Goal: Download file/media

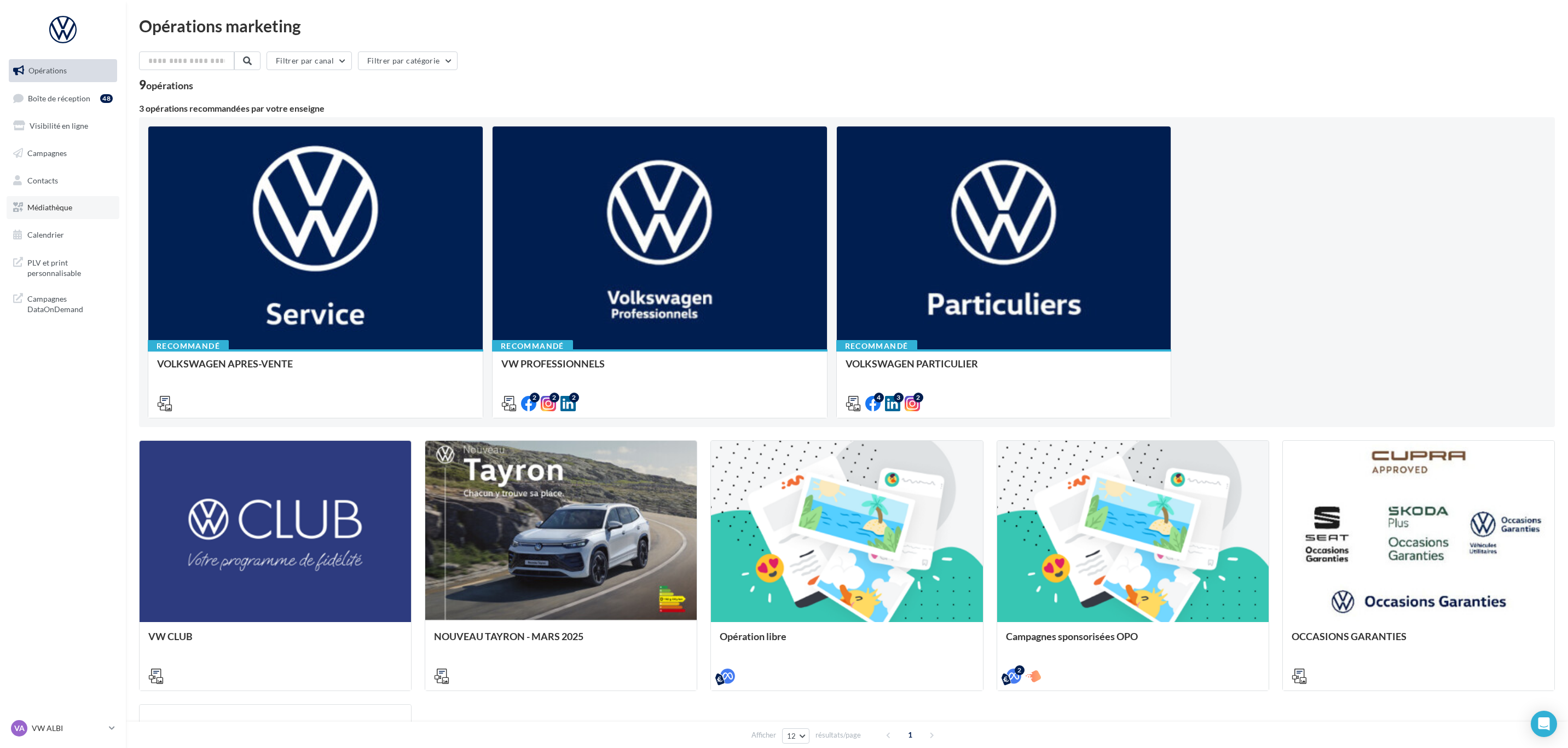
click at [68, 212] on link "Médiathèque" at bounding box center [63, 207] width 113 height 23
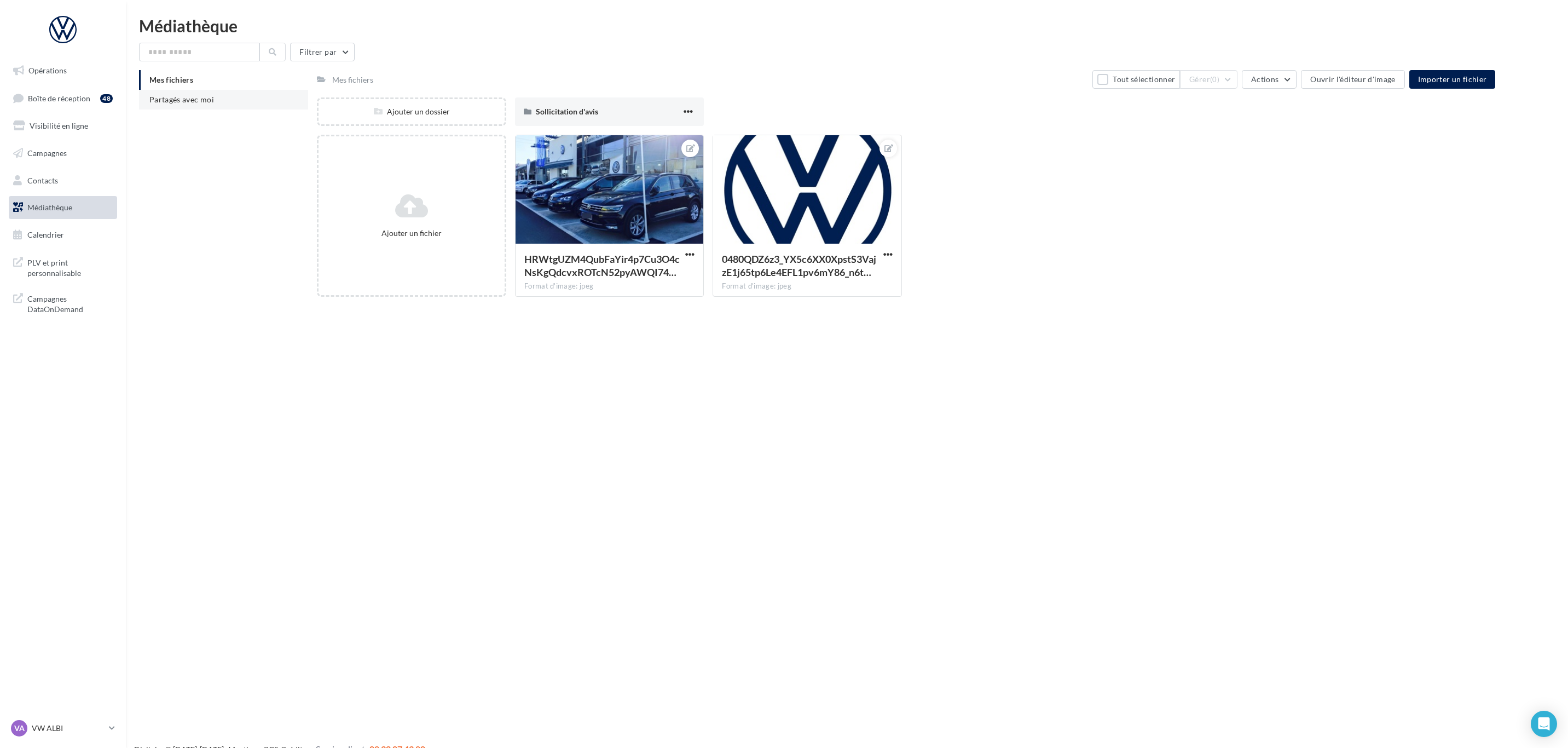
click at [201, 109] on li "Partagés avec moi" at bounding box center [223, 99] width 169 height 20
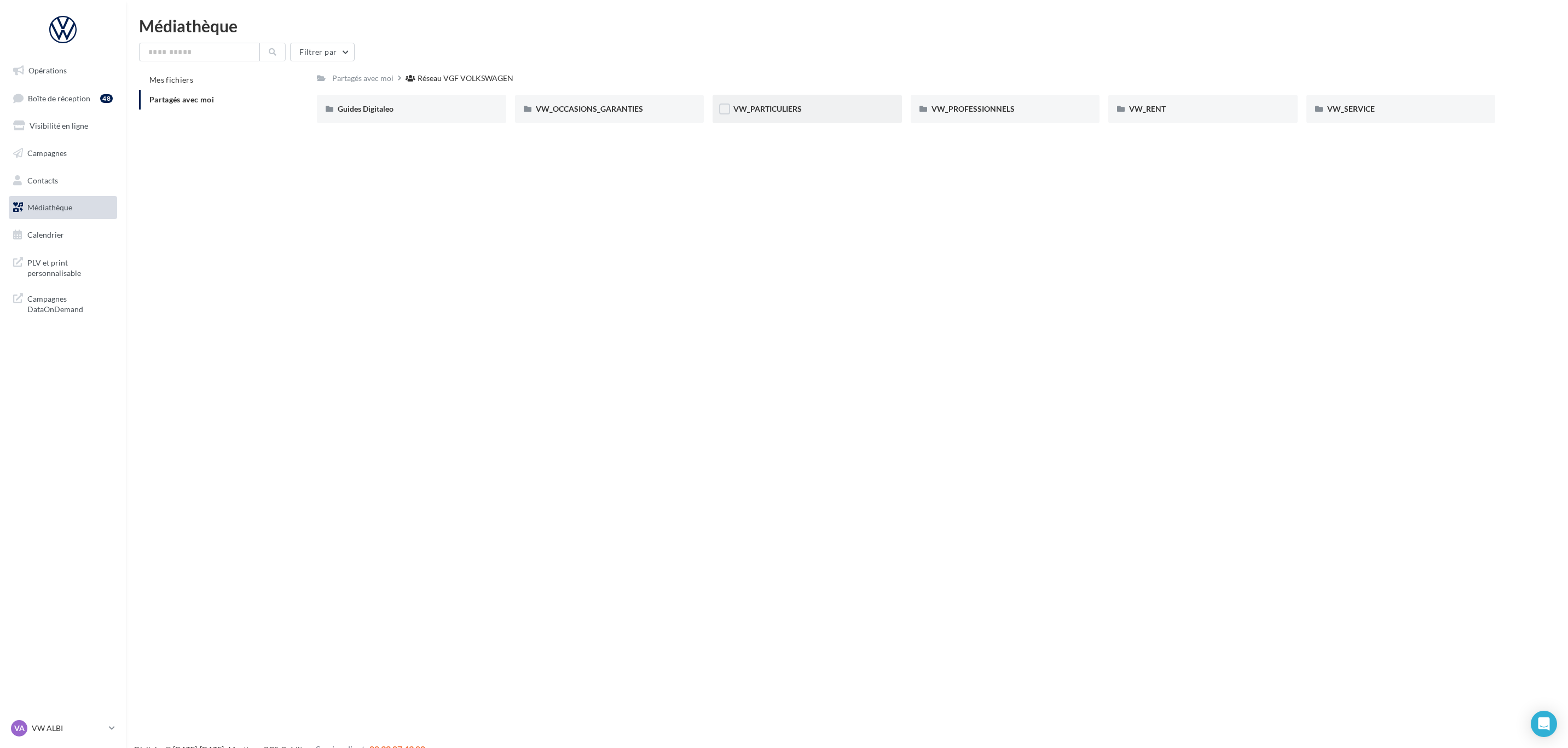
click at [772, 120] on div "VW_PARTICULIERS" at bounding box center [807, 109] width 190 height 28
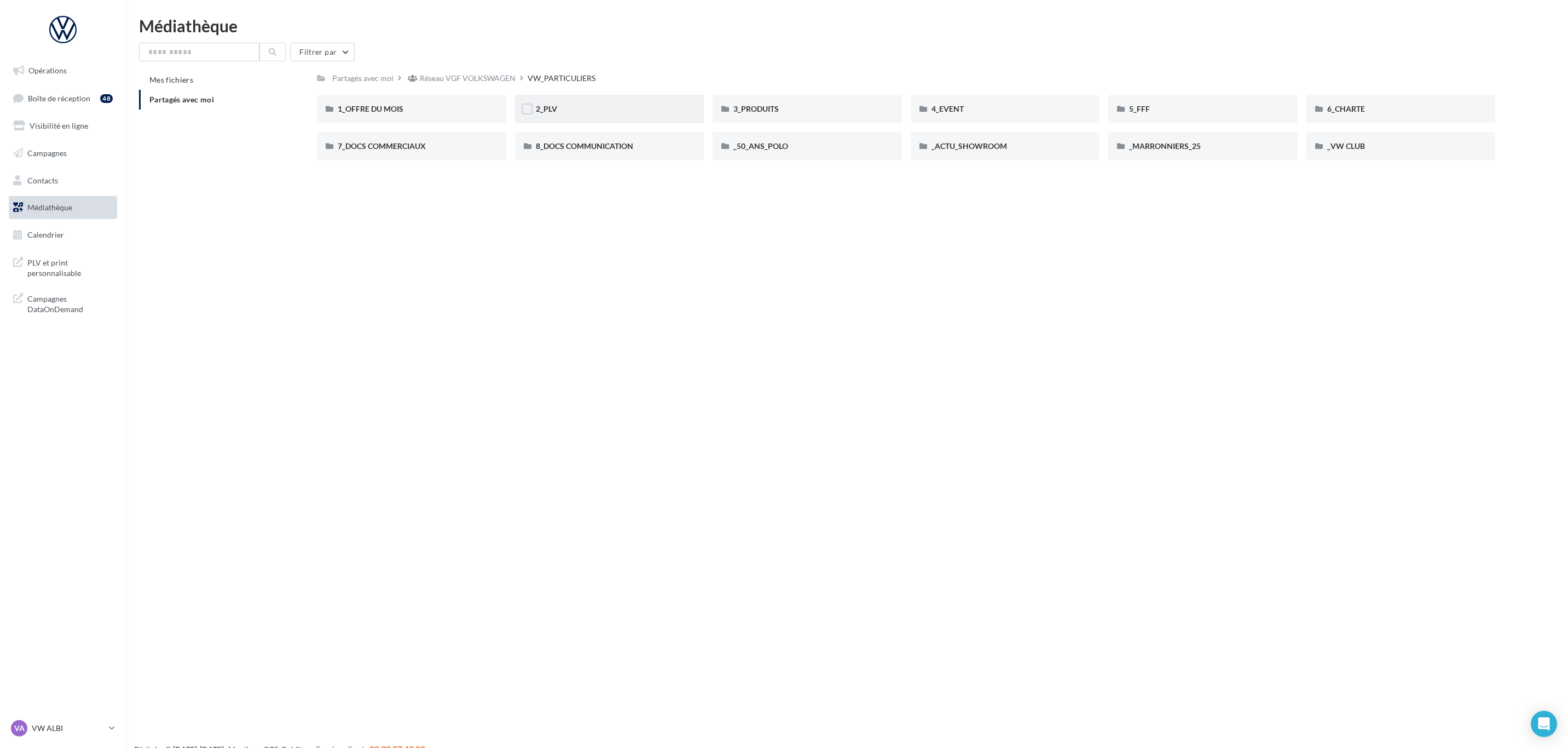
click at [559, 107] on div "2_PLV" at bounding box center [610, 109] width 148 height 11
click at [591, 156] on div "Poster" at bounding box center [610, 146] width 190 height 28
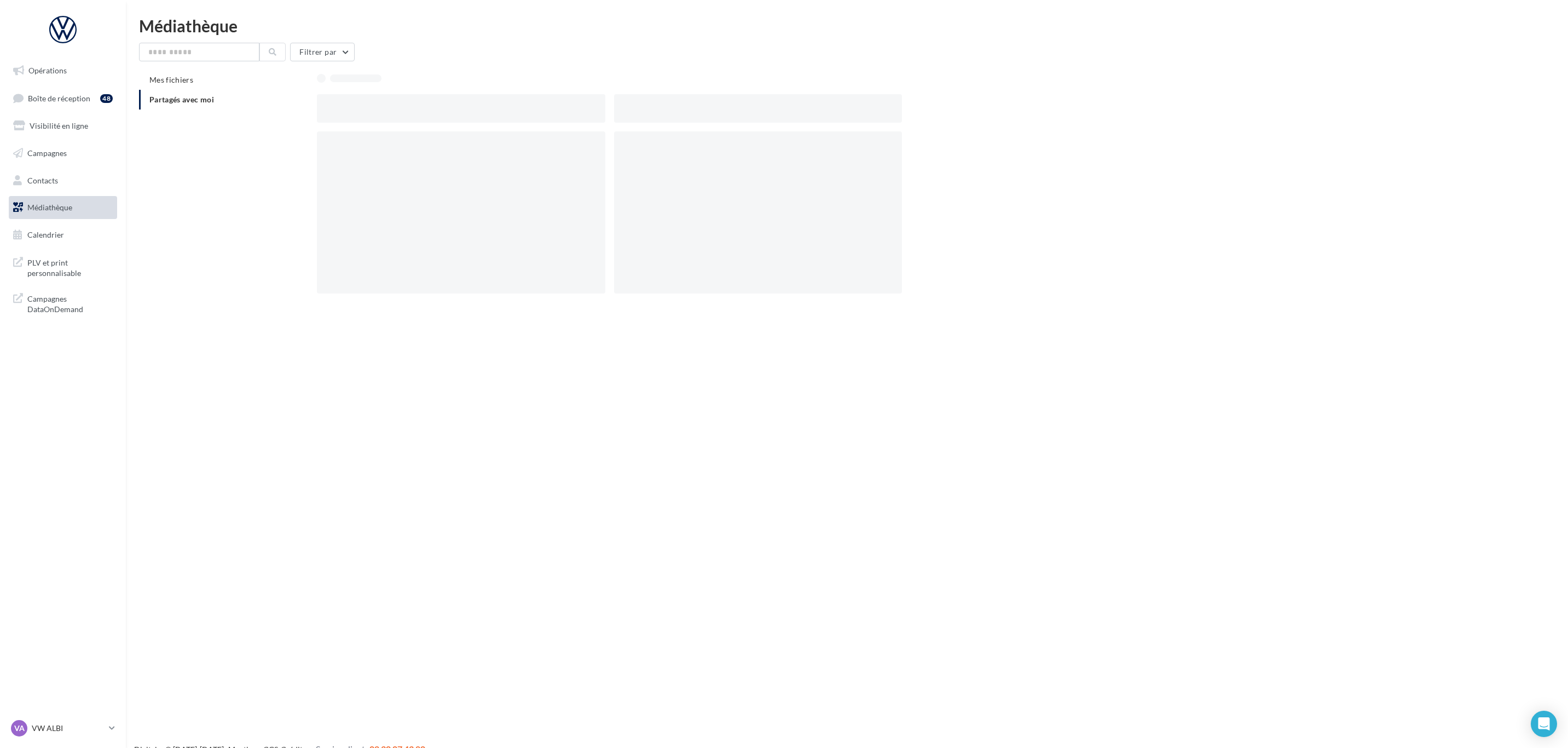
click at [603, 151] on div at bounding box center [461, 212] width 288 height 162
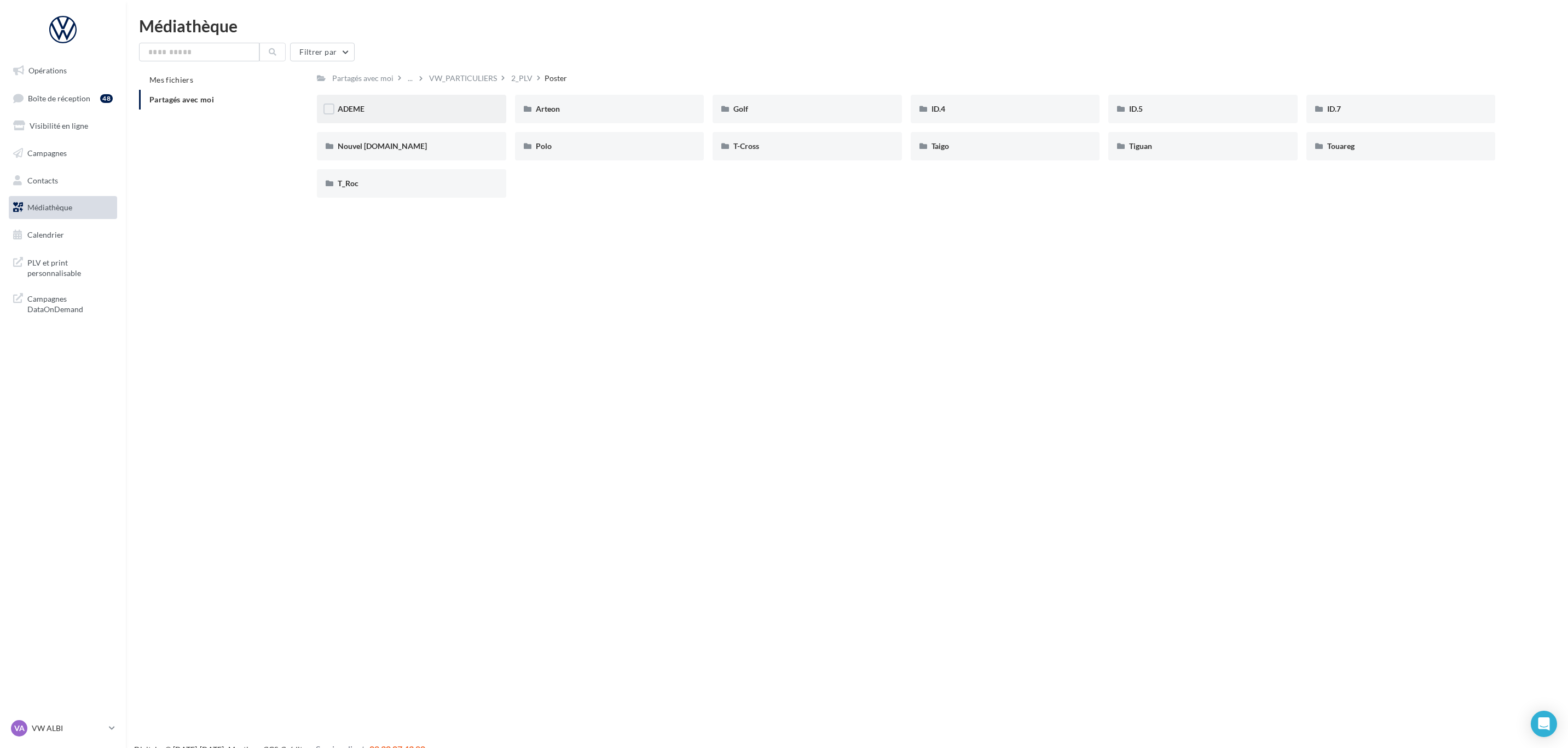
click at [464, 116] on div "ADEME" at bounding box center [412, 109] width 190 height 28
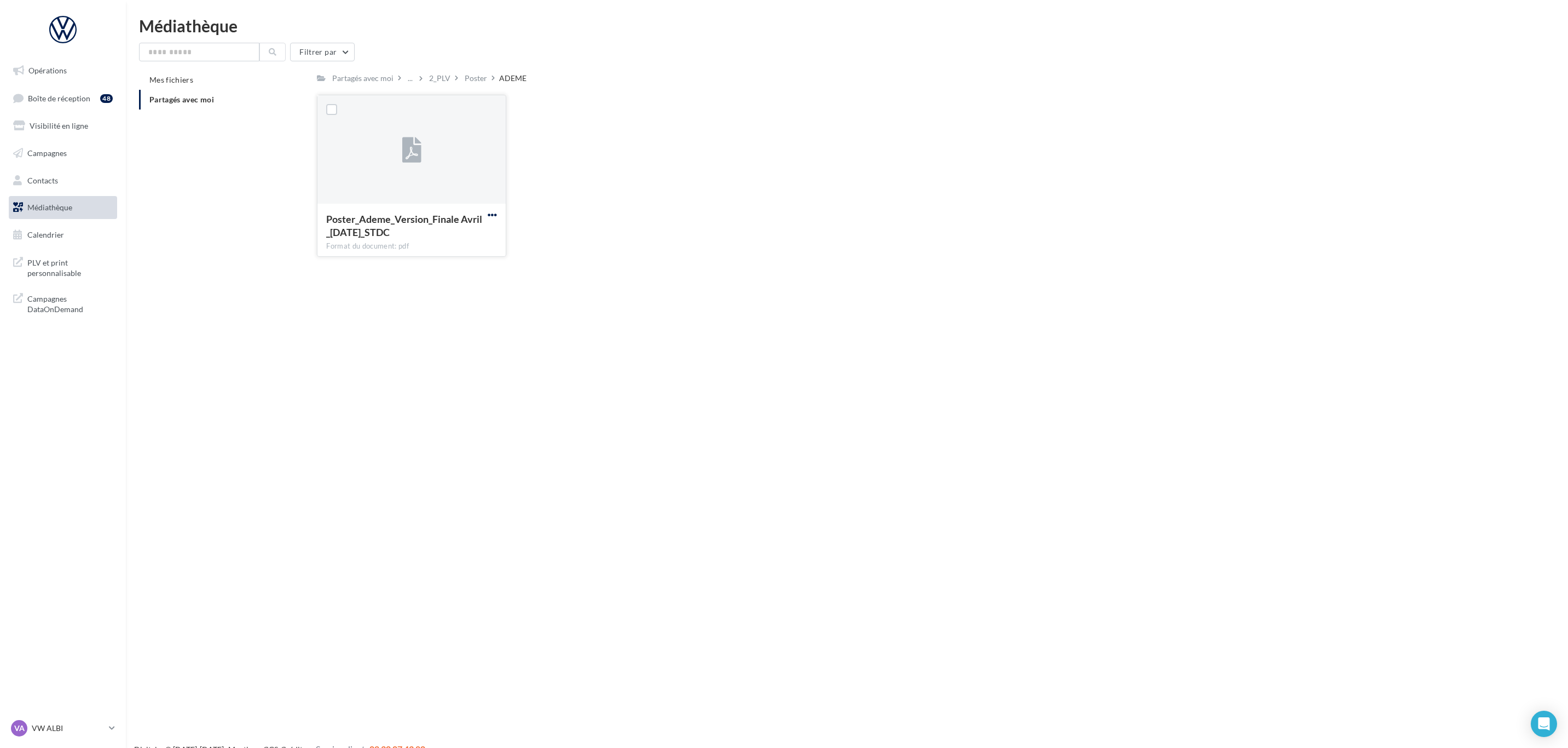
click at [493, 212] on span "button" at bounding box center [492, 214] width 9 height 9
click at [464, 223] on button "Télécharger" at bounding box center [444, 236] width 109 height 28
click at [432, 81] on div "2_PLV" at bounding box center [440, 78] width 21 height 11
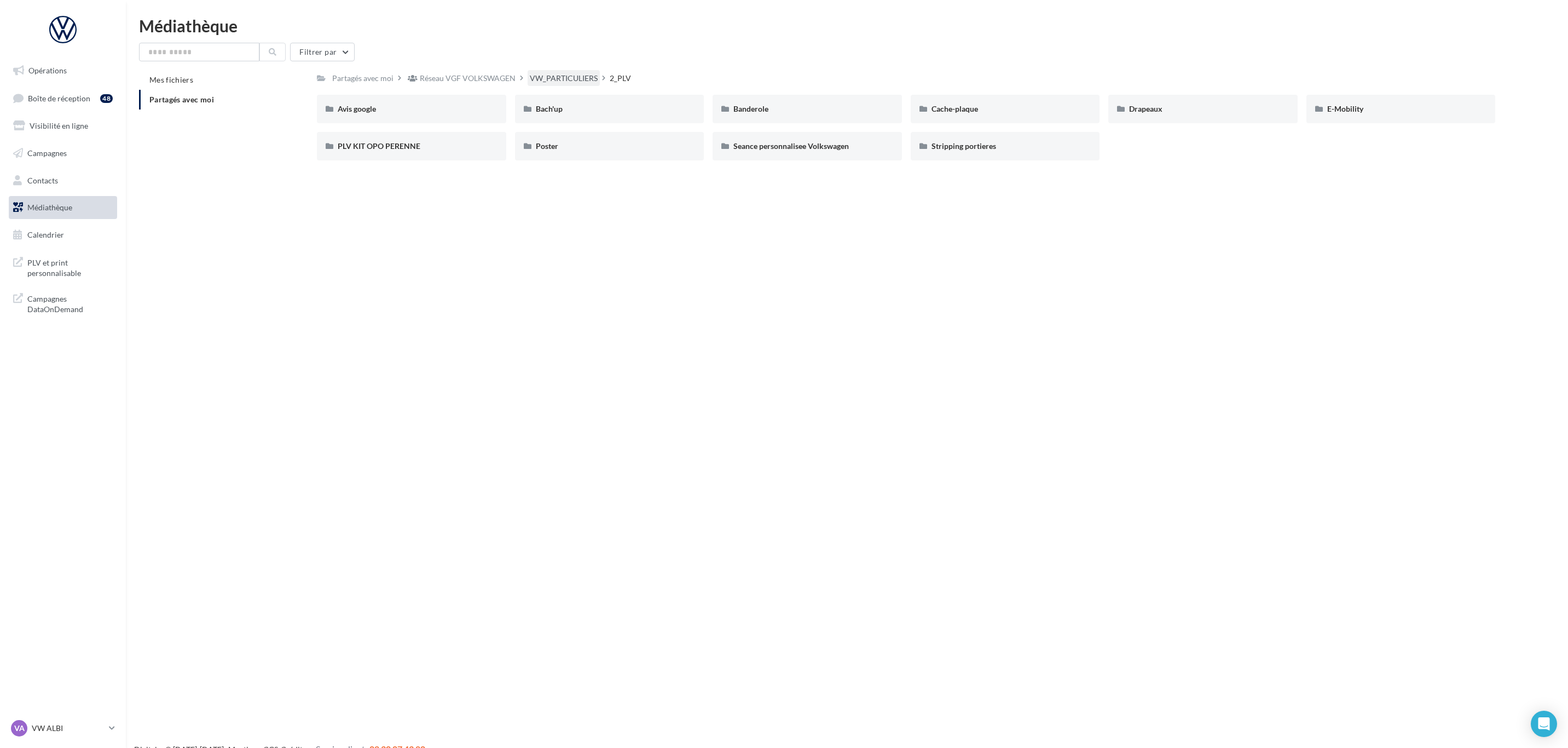
click at [534, 79] on div "VW_PARTICULIERS" at bounding box center [564, 78] width 68 height 11
click at [1207, 110] on div "5_FFF" at bounding box center [1203, 109] width 148 height 11
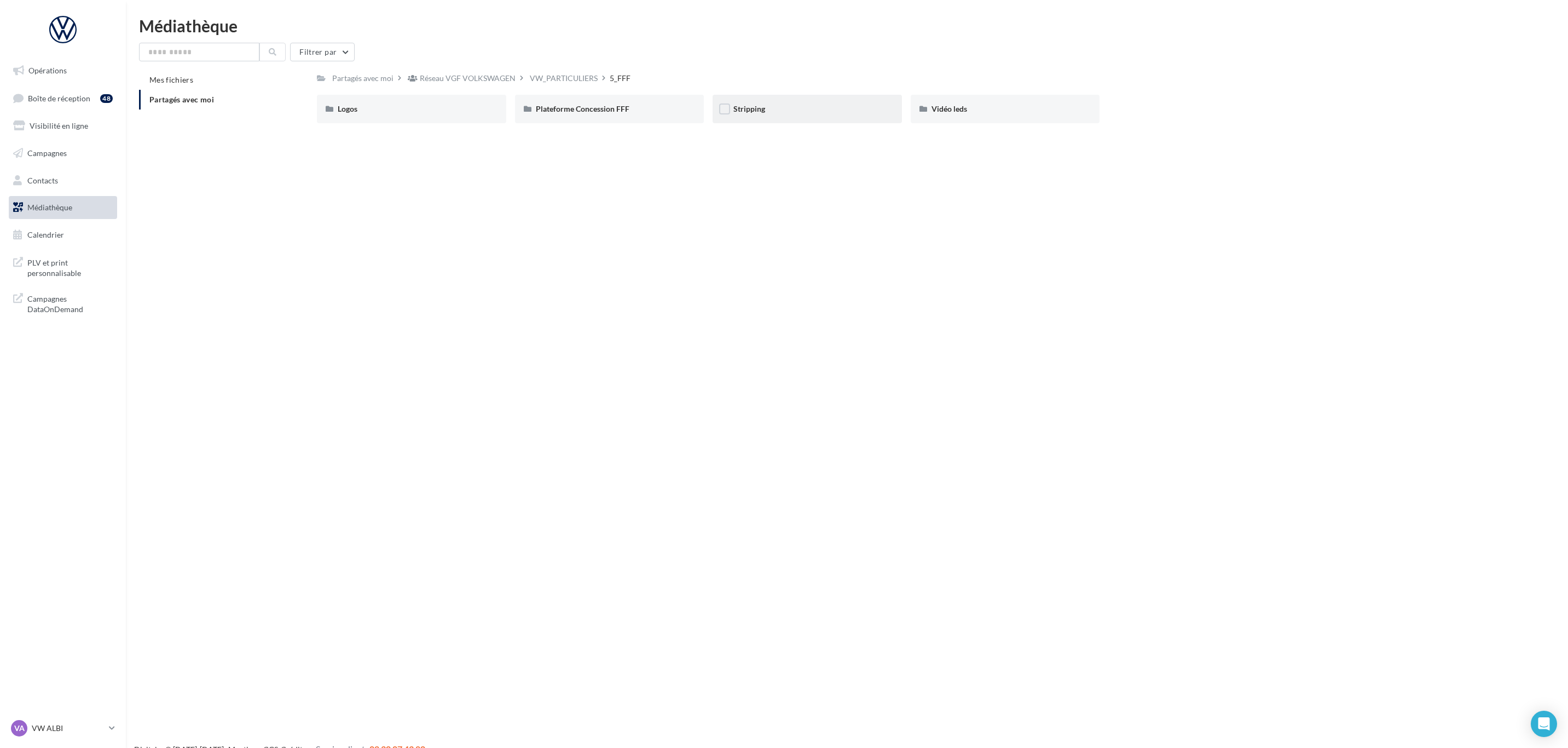
click at [853, 116] on div "Stripping" at bounding box center [807, 109] width 190 height 28
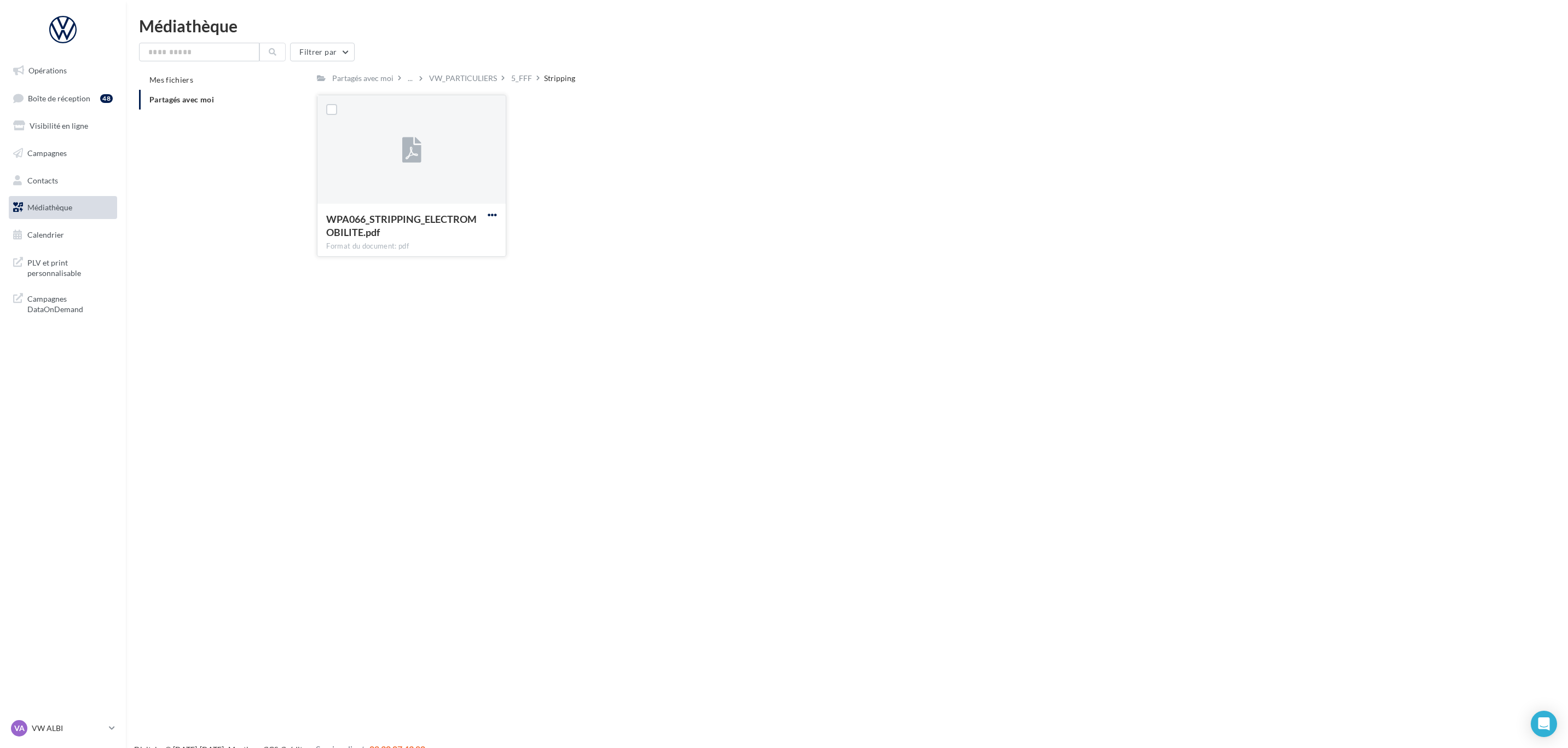
click at [493, 215] on span "button" at bounding box center [492, 214] width 9 height 9
click at [490, 233] on button "Télécharger" at bounding box center [444, 236] width 109 height 28
